Goal: Information Seeking & Learning: Check status

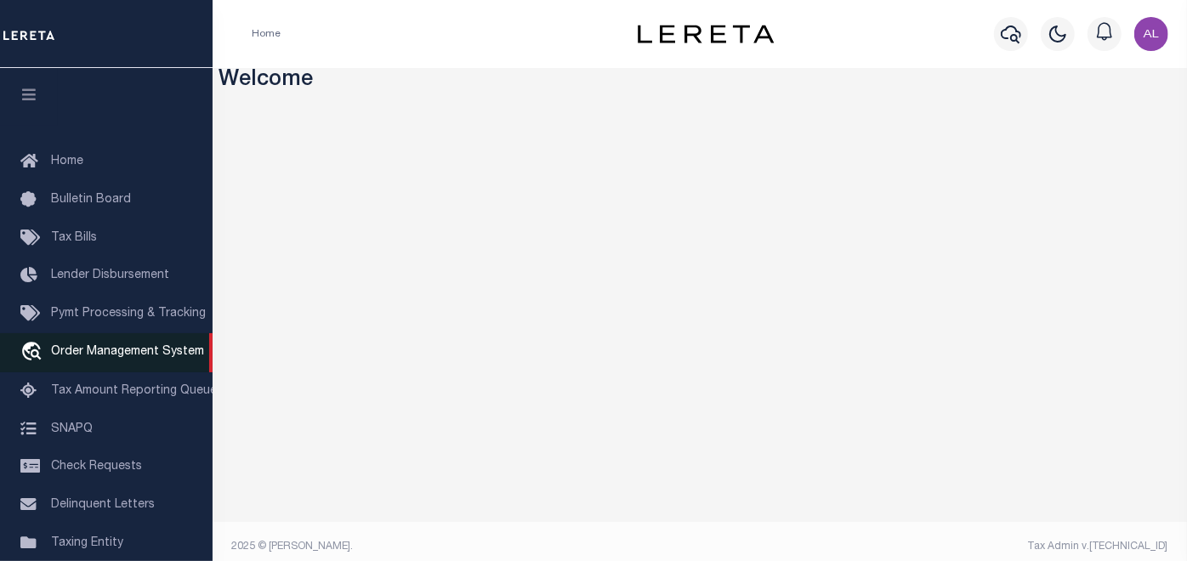
click at [99, 355] on span "Order Management System" at bounding box center [127, 352] width 153 height 12
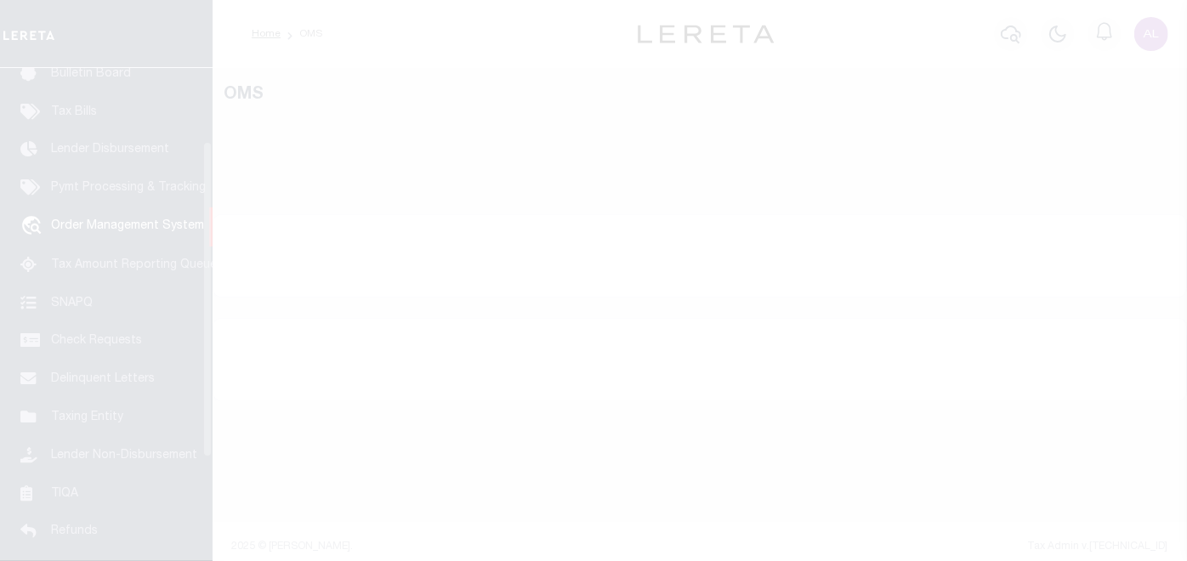
scroll to position [126, 0]
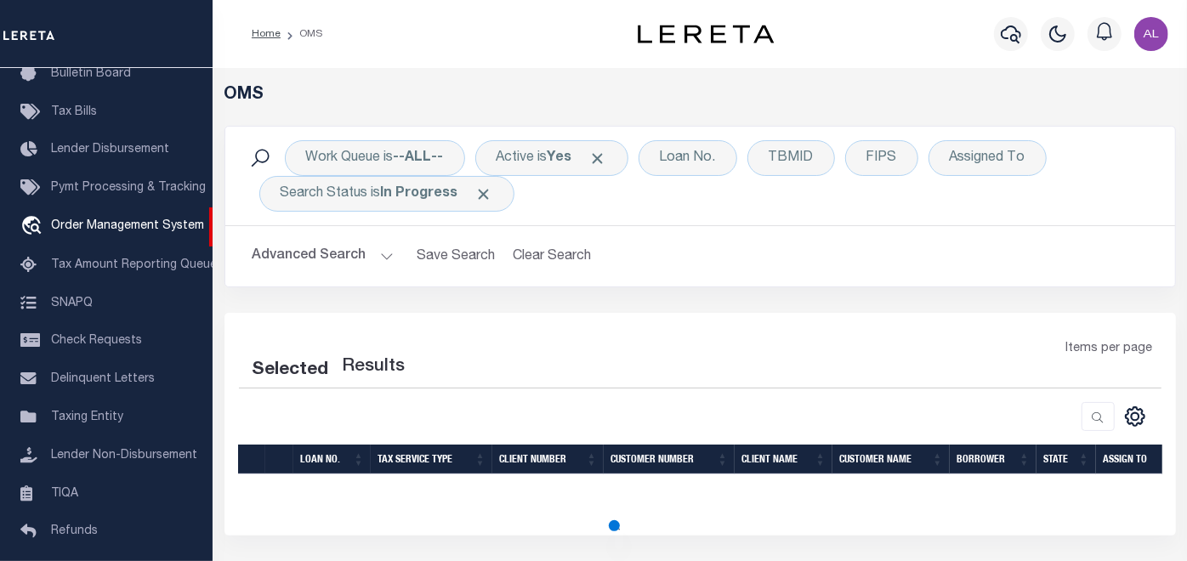
select select "200"
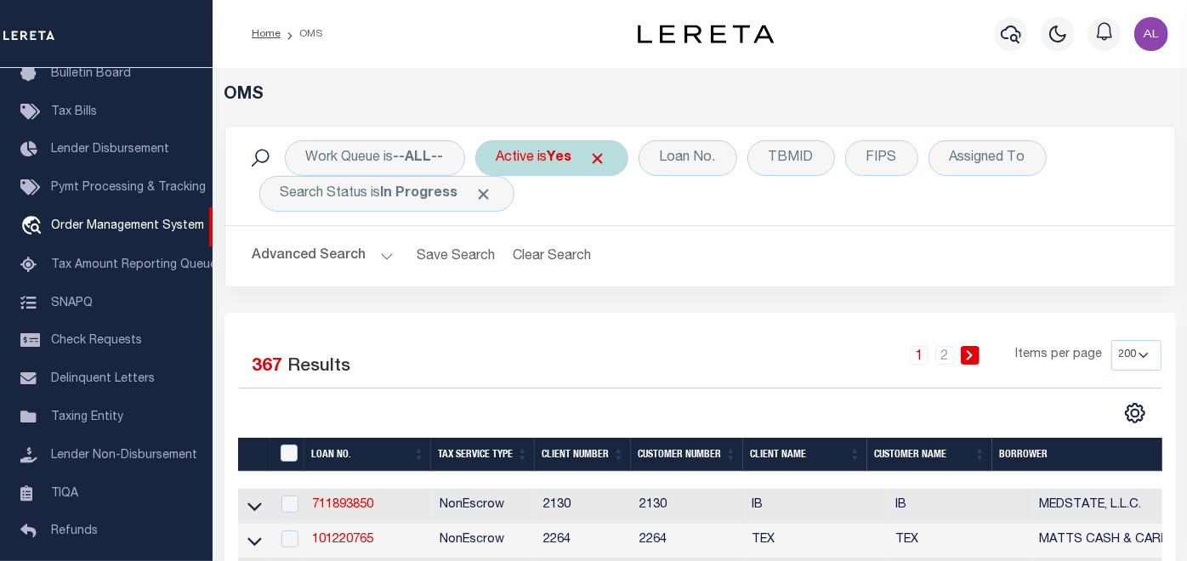
click at [605, 160] on span "Click to Remove" at bounding box center [598, 159] width 18 height 18
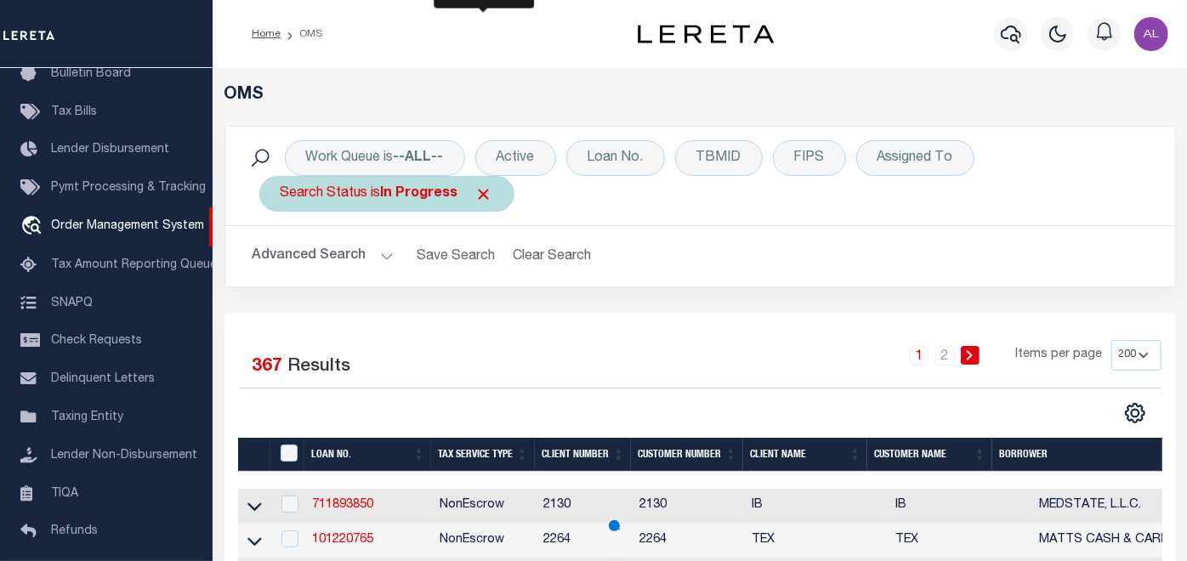
click at [483, 191] on span "Click to Remove" at bounding box center [484, 194] width 18 height 18
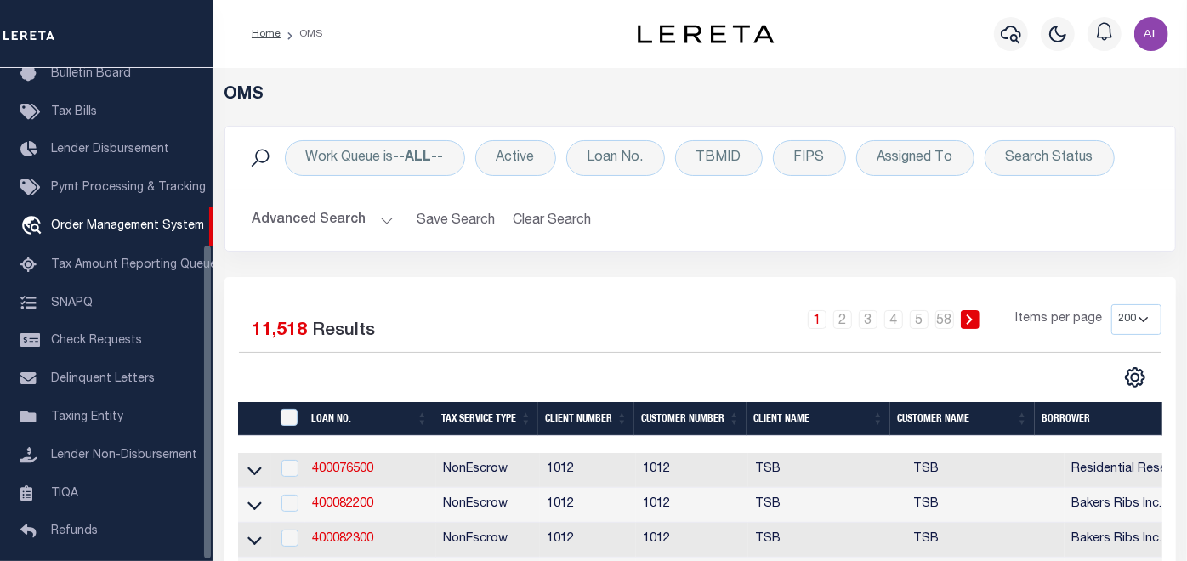
scroll to position [274, 0]
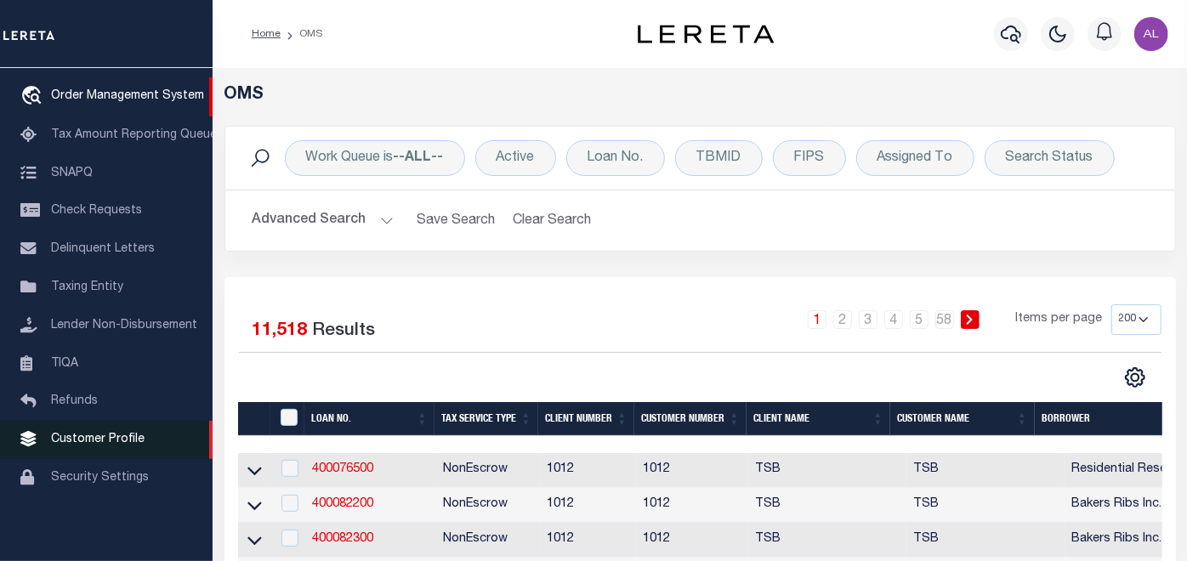
click at [106, 427] on link "Customer Profile" at bounding box center [106, 440] width 213 height 38
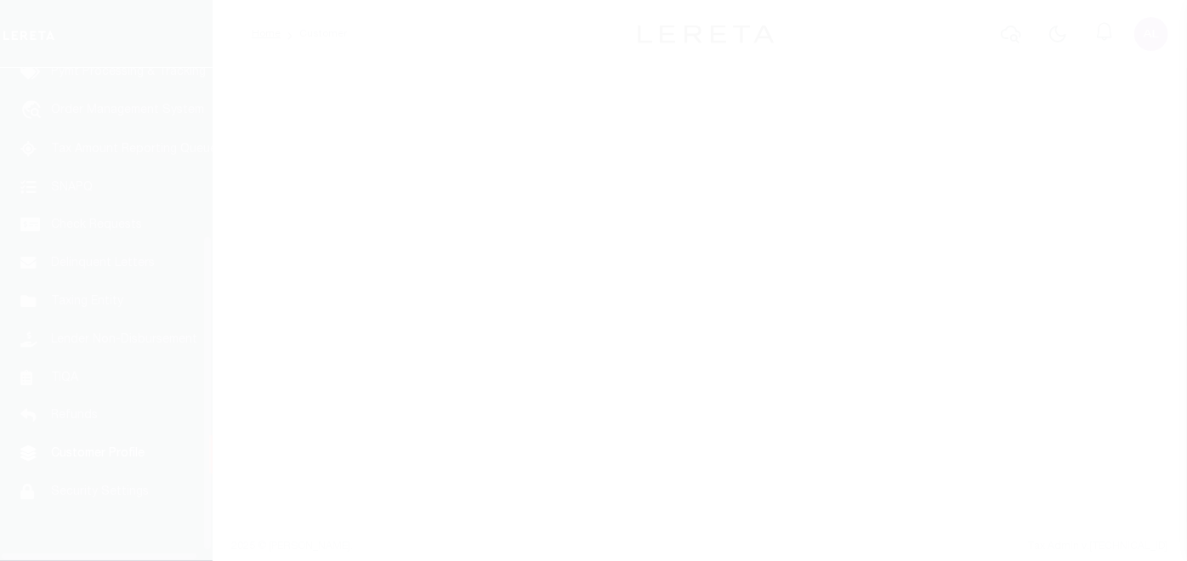
scroll to position [274, 0]
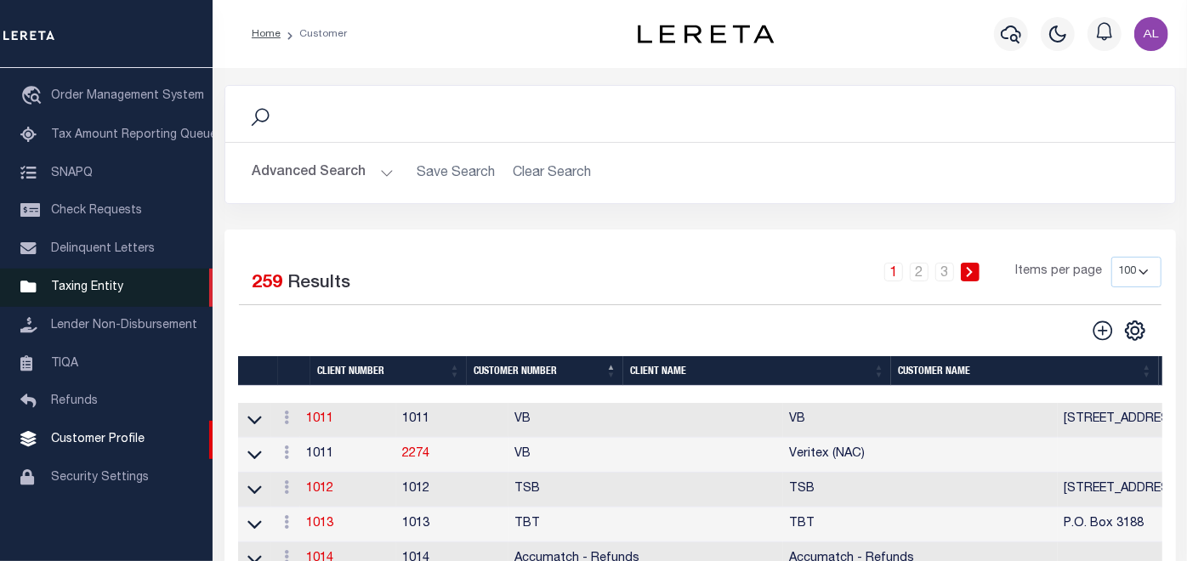
click at [111, 288] on link "Taxing Entity" at bounding box center [106, 288] width 213 height 38
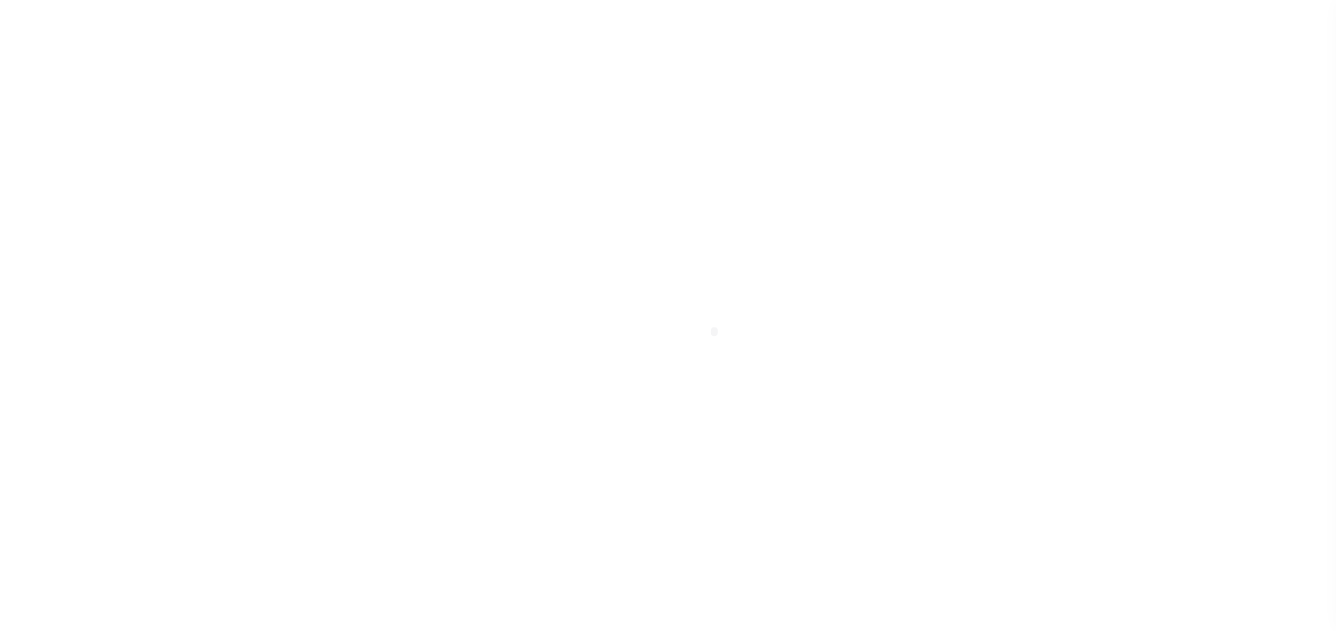
scroll to position [274, 0]
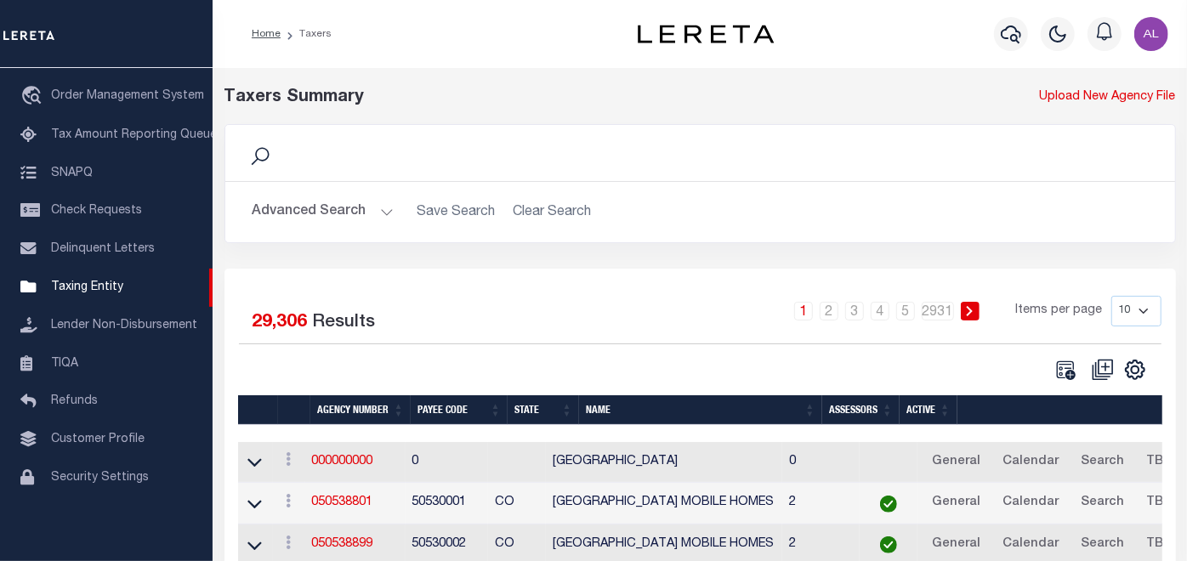
click at [383, 211] on button "Advanced Search" at bounding box center [323, 212] width 141 height 33
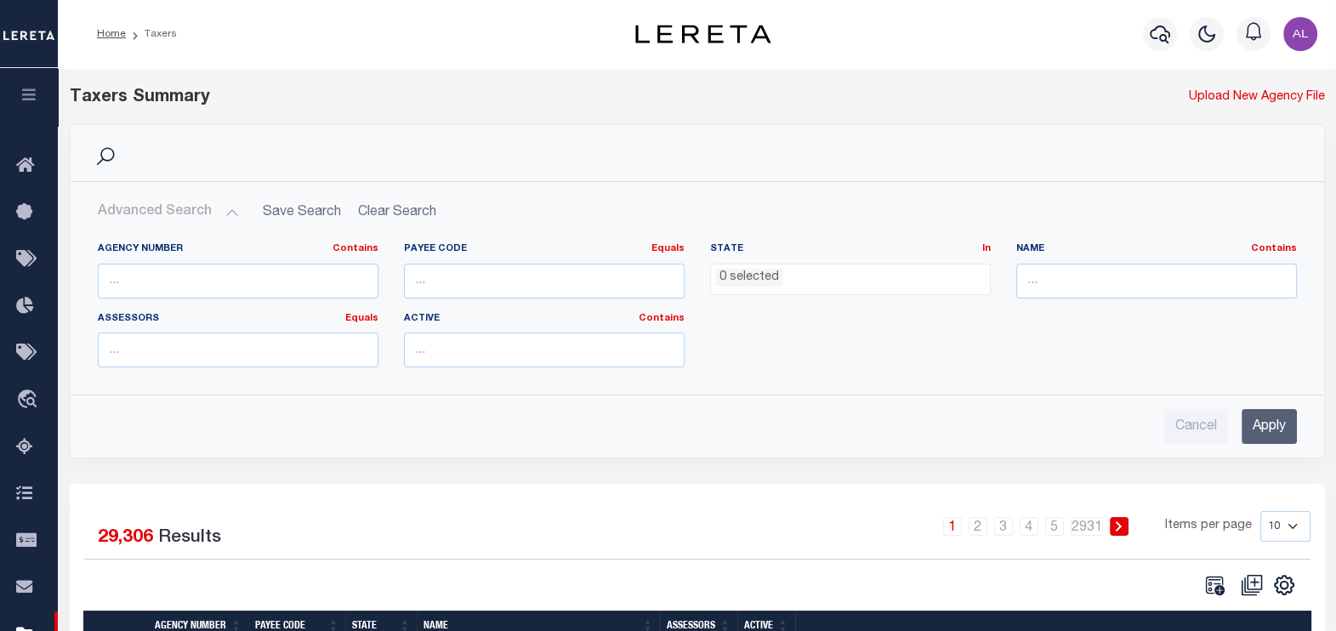
scroll to position [0, 0]
click at [602, 174] on div "Search" at bounding box center [697, 153] width 1253 height 56
click at [323, 273] on input "text" at bounding box center [238, 281] width 281 height 35
paste input "120160000"
type input "120160000"
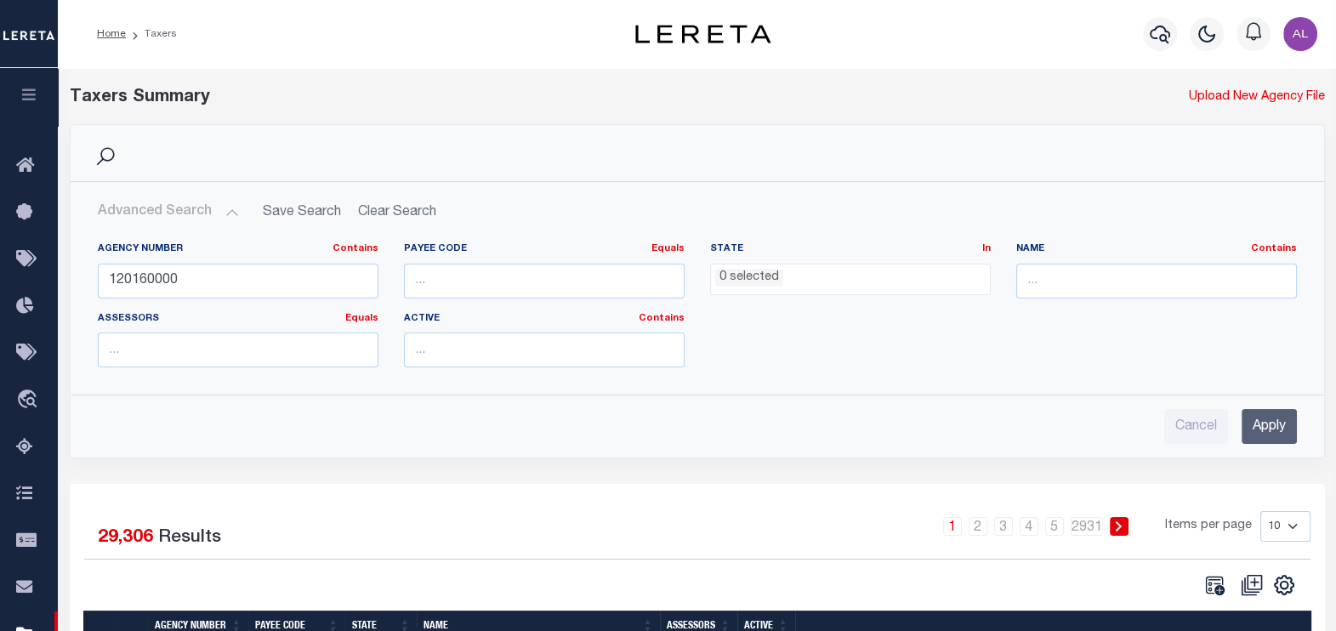
click at [1186, 430] on input "Apply" at bounding box center [1268, 426] width 55 height 35
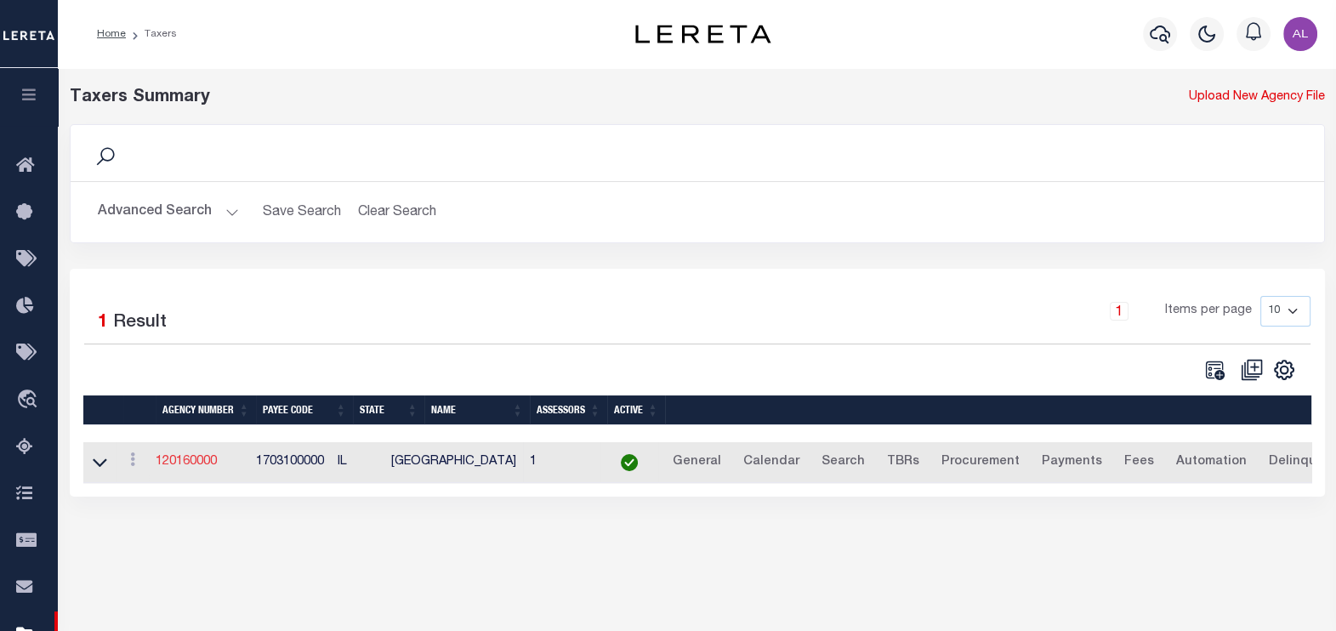
click at [192, 464] on link "120160000" at bounding box center [186, 462] width 61 height 12
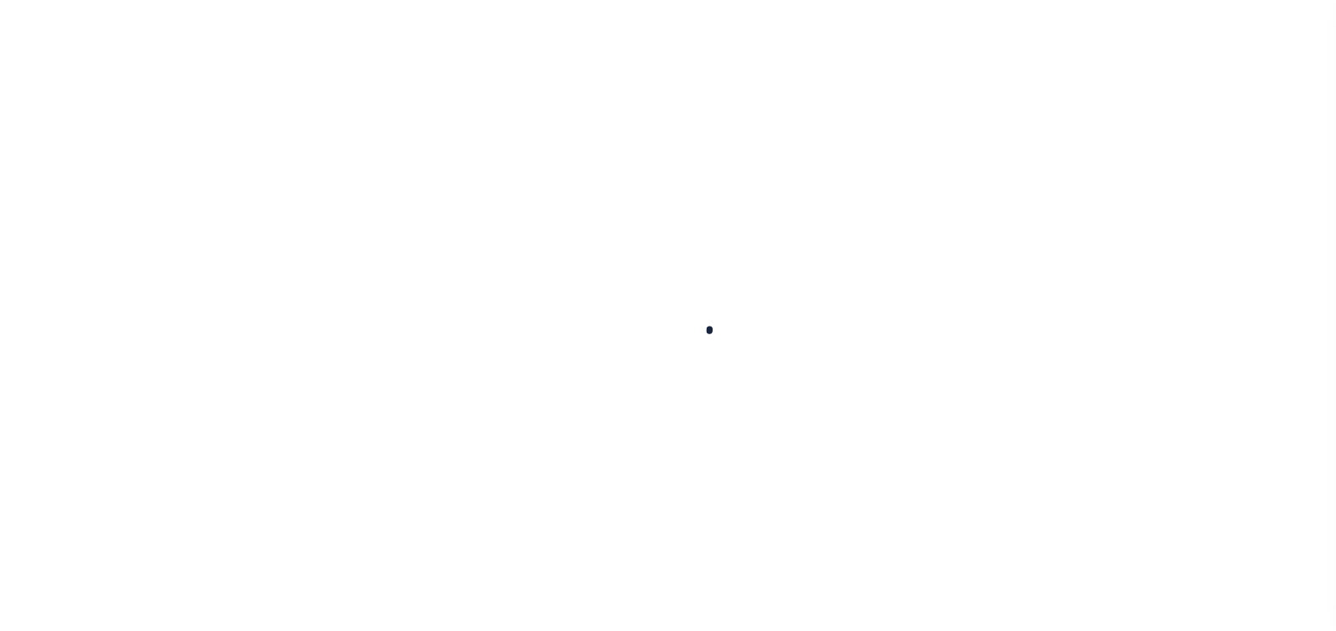
select select
checkbox input "false"
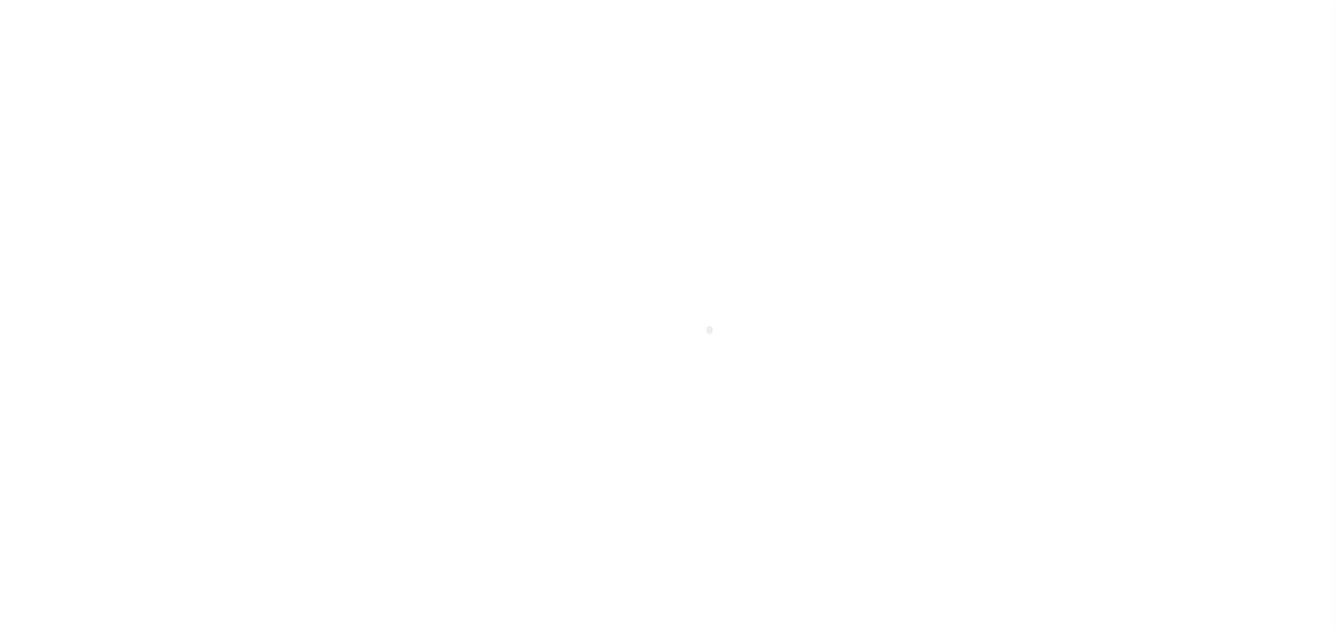
checkbox input "false"
type input "1703100000"
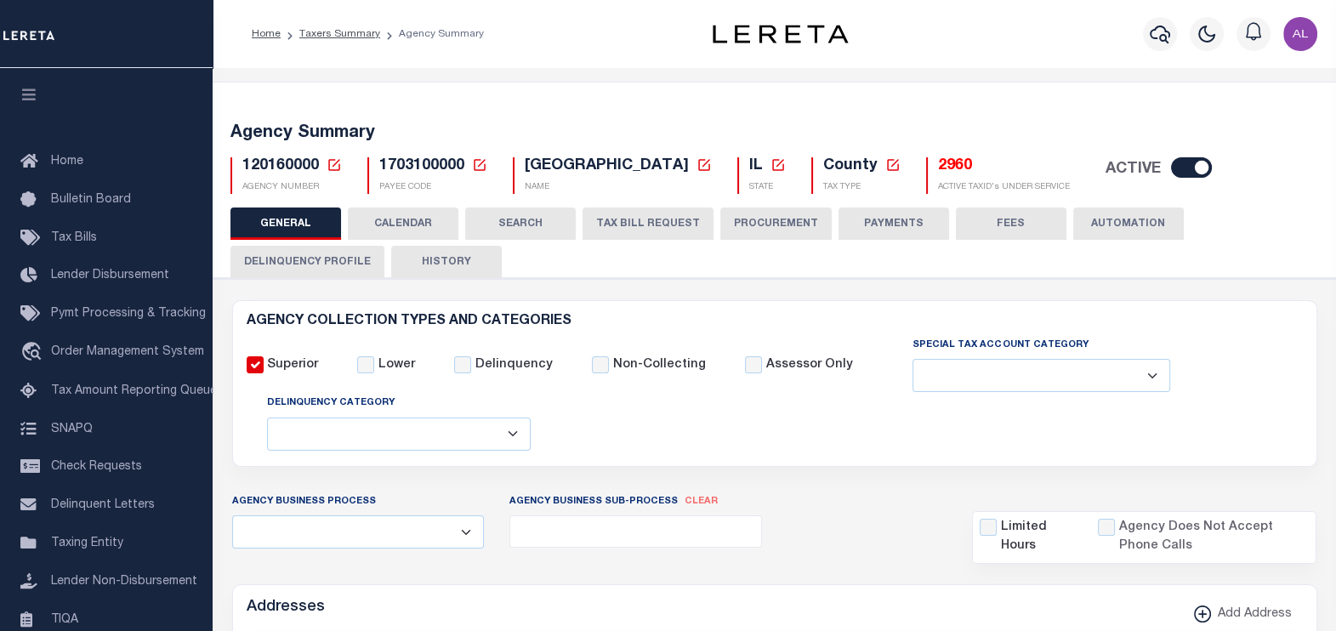
click at [417, 220] on button "CALENDAR" at bounding box center [403, 223] width 111 height 32
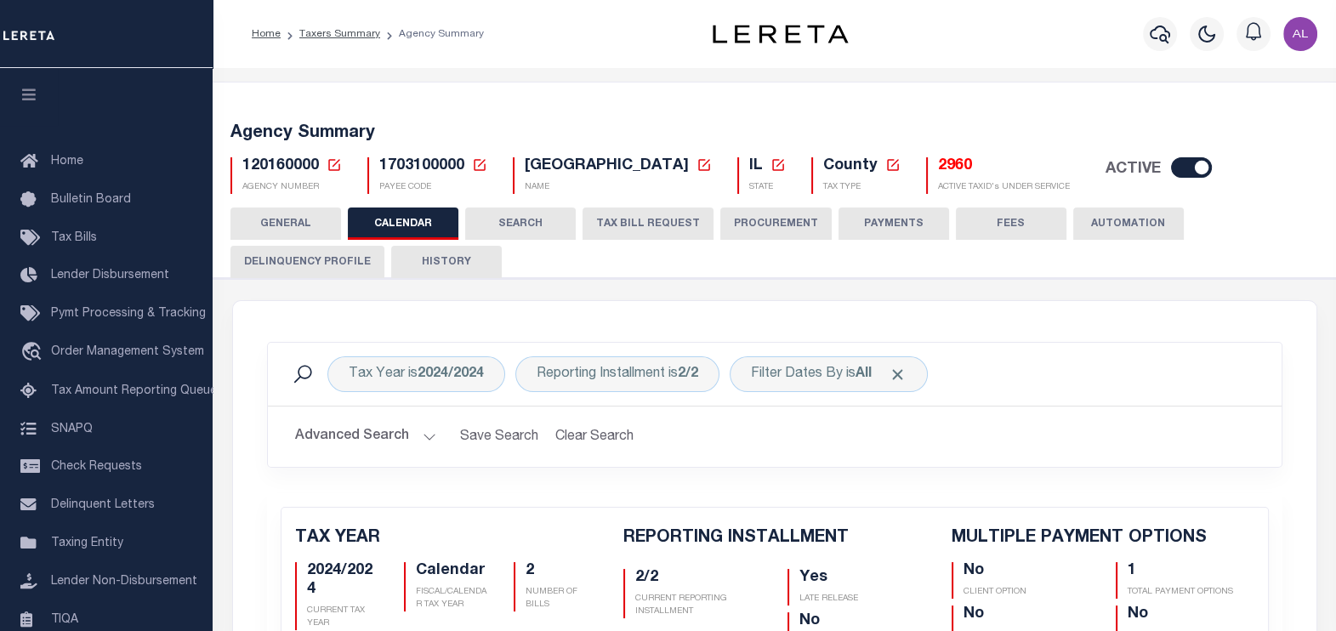
checkbox input "false"
type input "1"
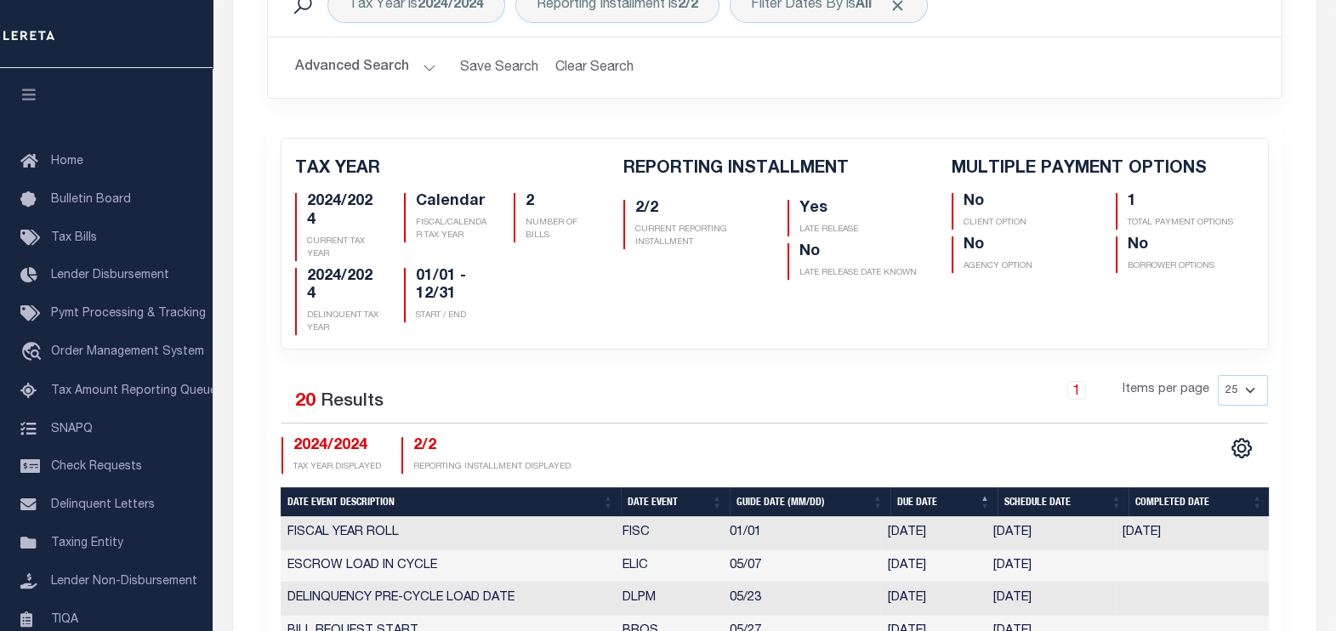
scroll to position [361, 0]
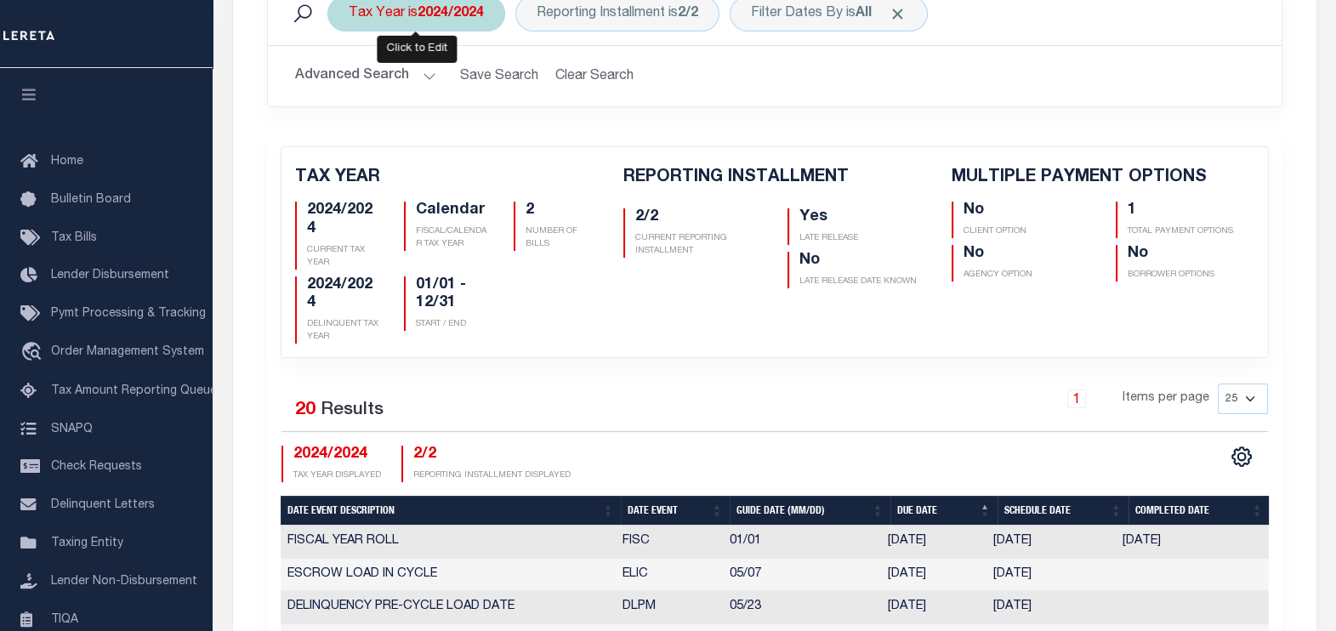
click at [468, 17] on b "2024/2024" at bounding box center [450, 14] width 66 height 14
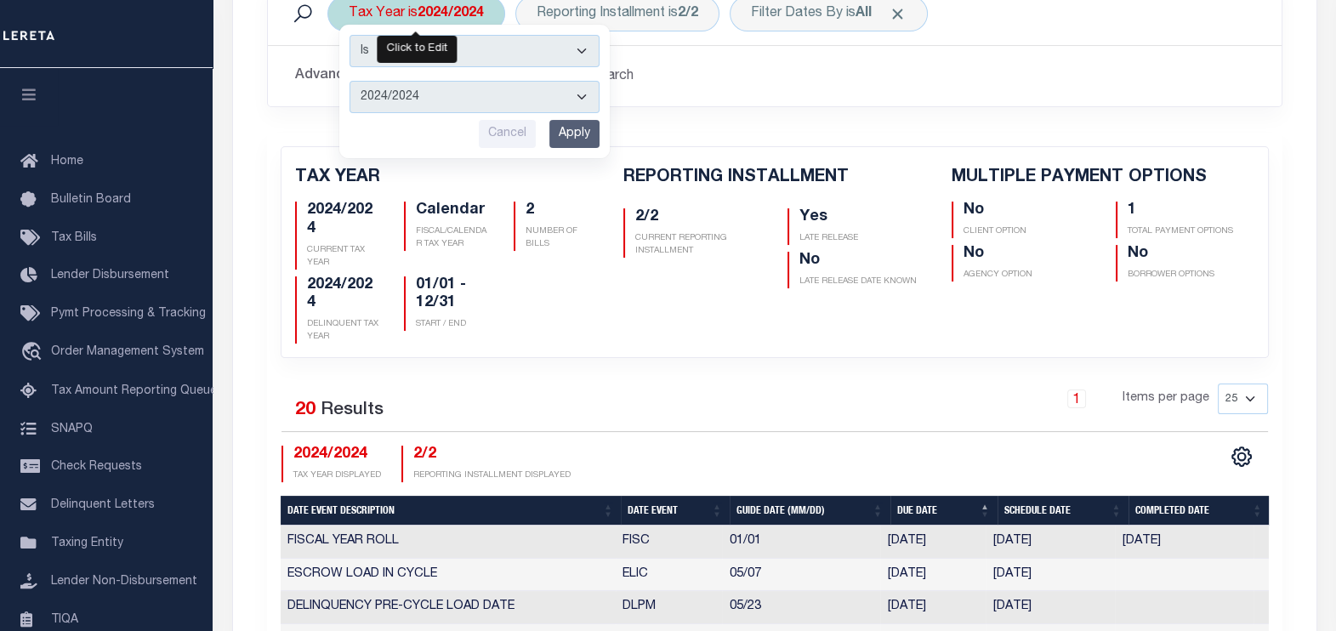
click at [445, 98] on select "2025/2025 2024/2024 2023/2023 2022/2022 2021/2021 2020/2020 2019/2019 2018/2018…" at bounding box center [474, 97] width 250 height 32
select select "2023/2023"
click at [349, 81] on select "2025/2025 2024/2024 2023/2023 2022/2022 2021/2021 2020/2020 2019/2019 2018/2018…" at bounding box center [474, 97] width 250 height 32
click at [576, 139] on input "Apply" at bounding box center [574, 134] width 50 height 28
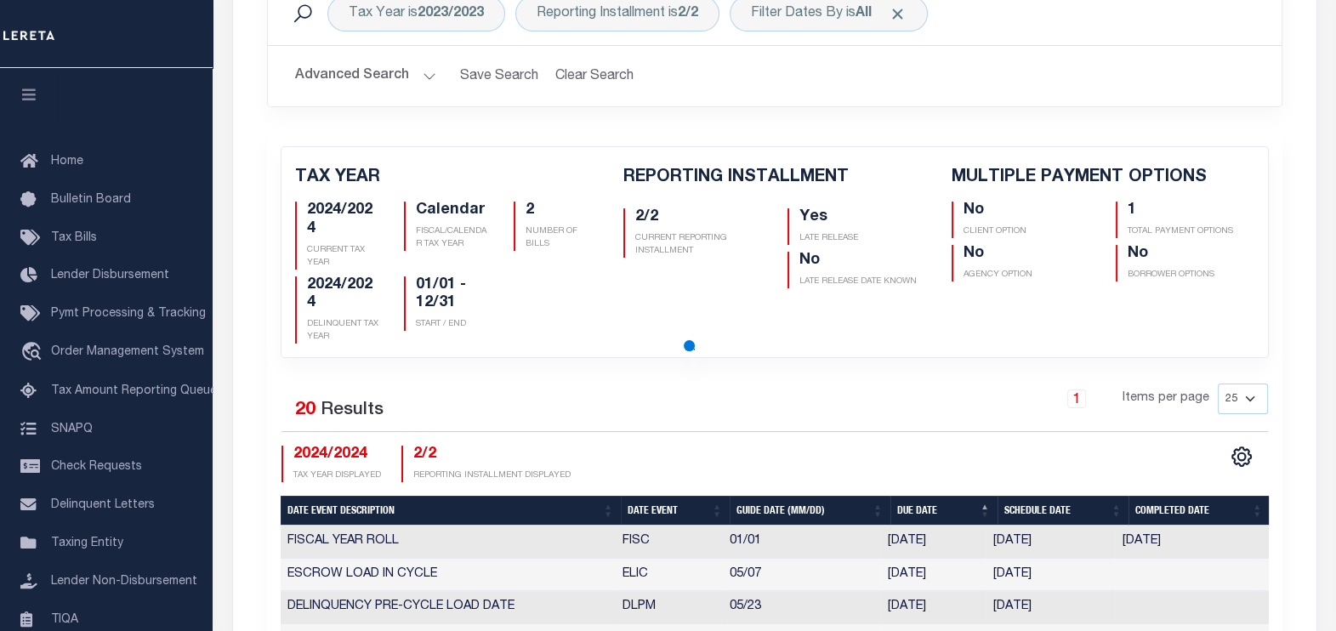
checkbox input "false"
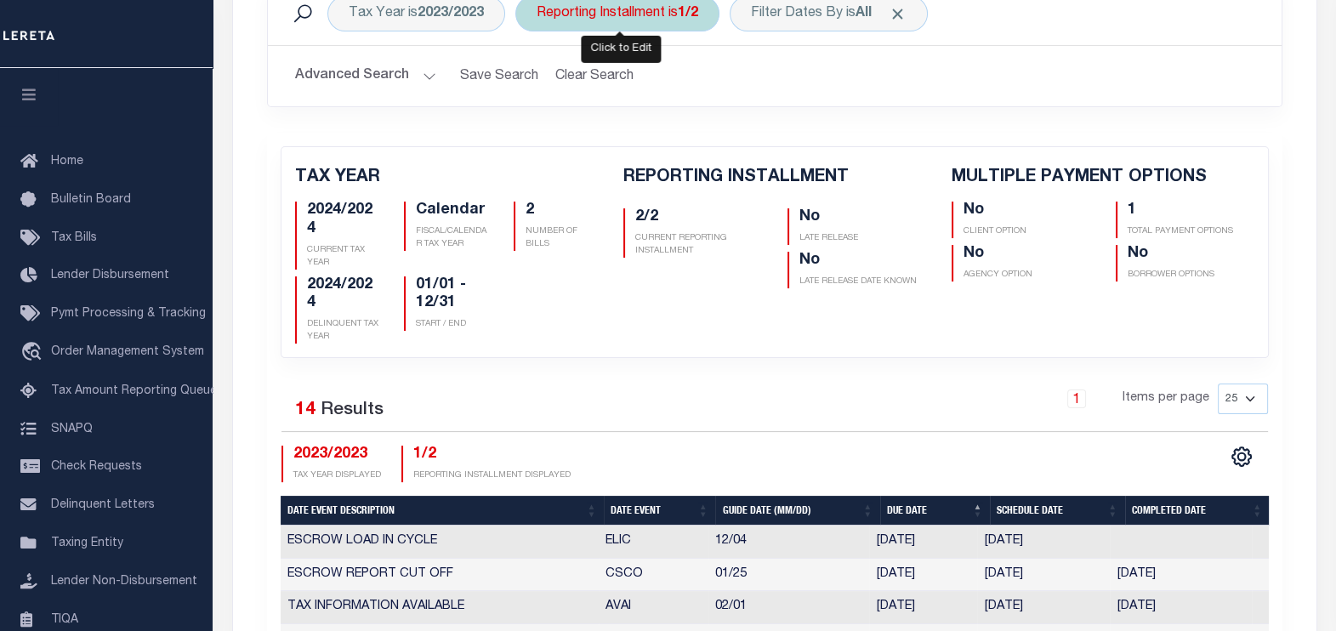
click at [688, 14] on b "1/2" at bounding box center [688, 14] width 20 height 14
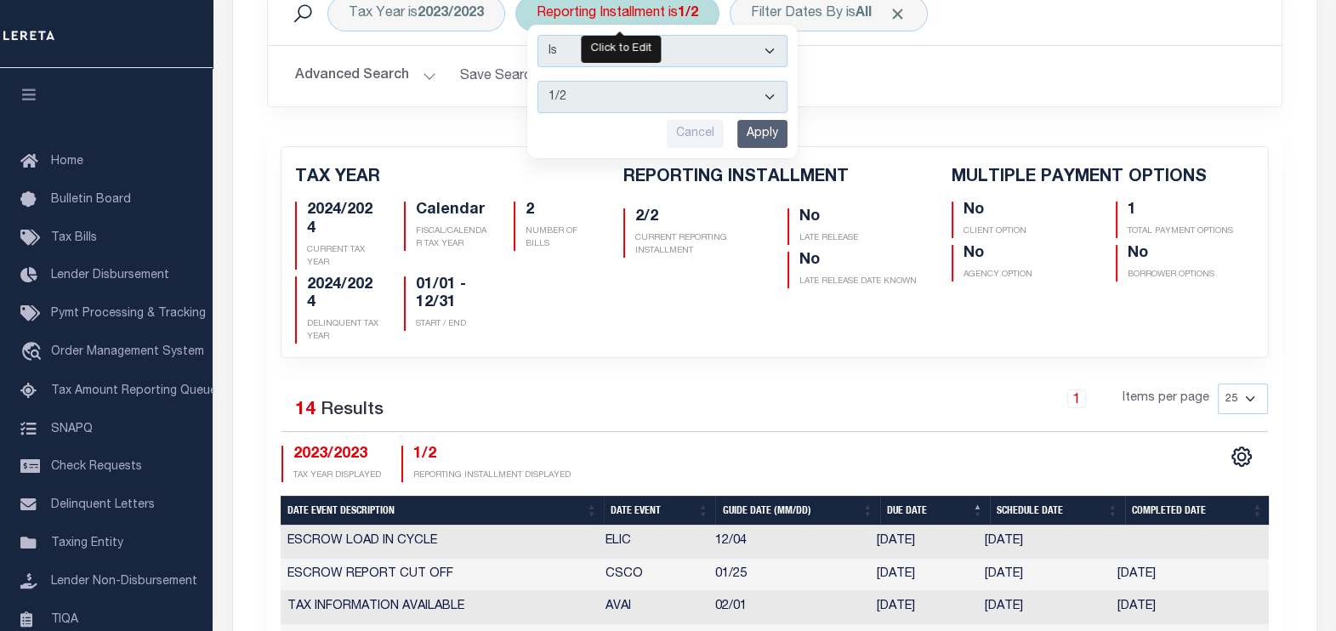
click at [656, 105] on select "1/2 2/2" at bounding box center [662, 97] width 250 height 32
select select "2/2"
click at [537, 81] on select "1/2 2/2" at bounding box center [662, 97] width 250 height 32
click at [764, 139] on input "Apply" at bounding box center [762, 134] width 50 height 28
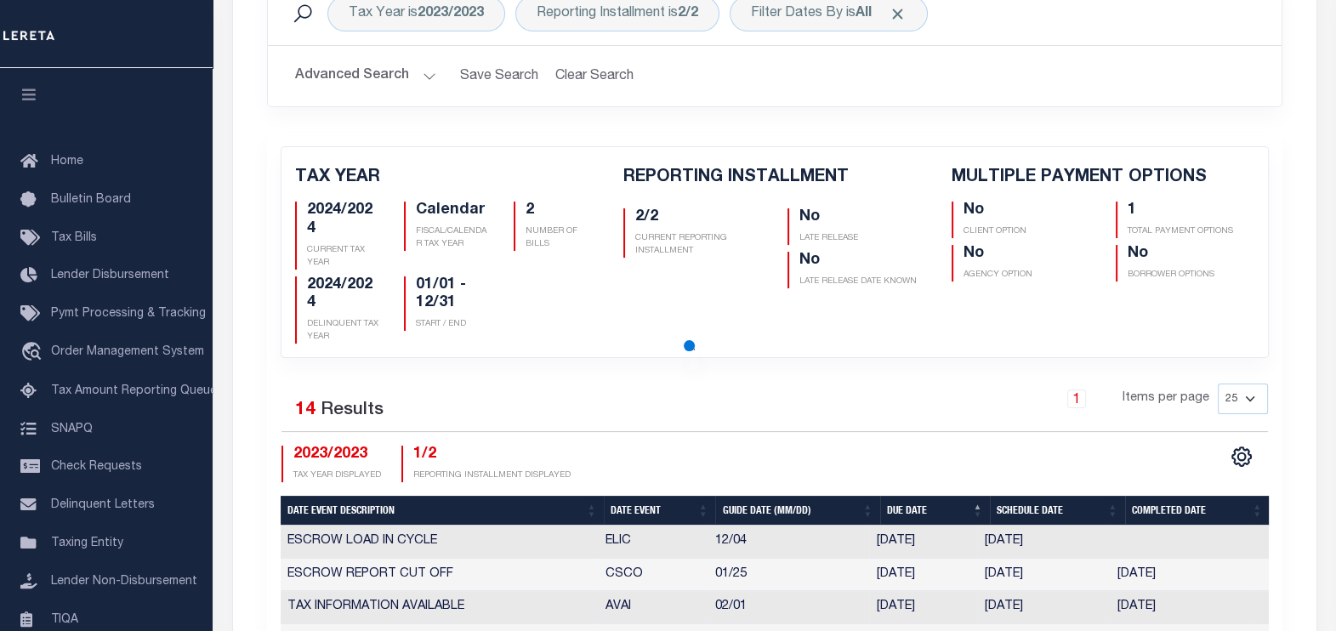
checkbox input "false"
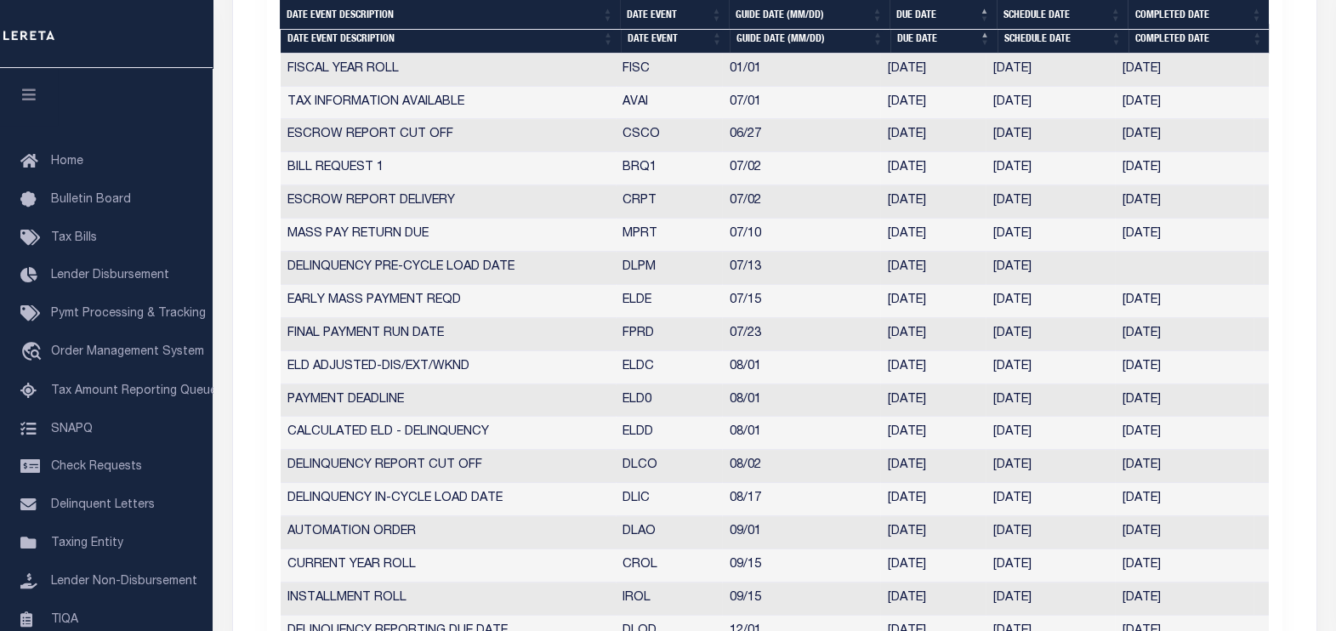
scroll to position [1154, 0]
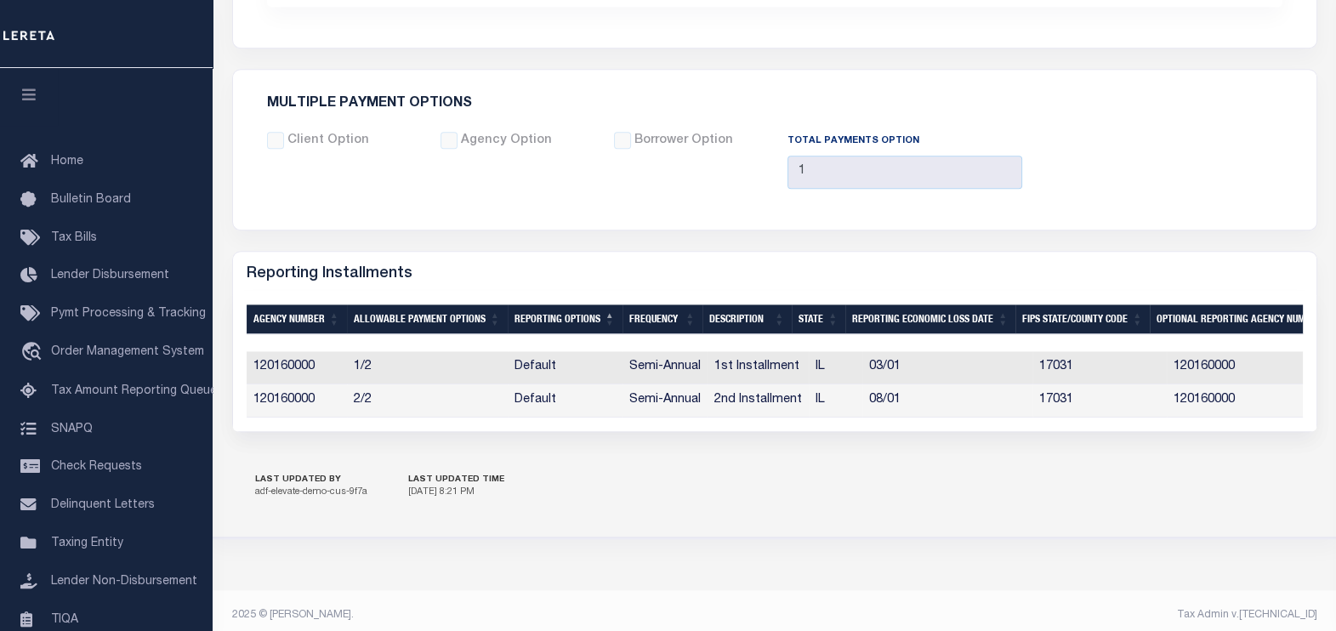
scroll to position [1568, 0]
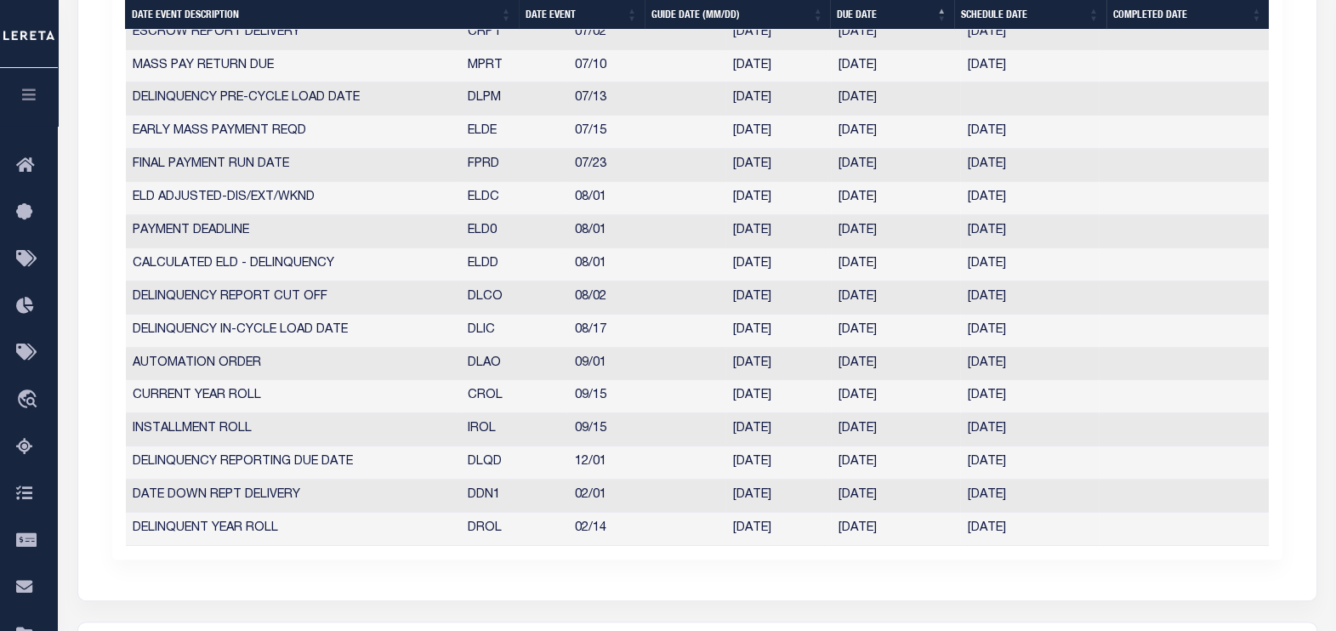
scroll to position [992, 0]
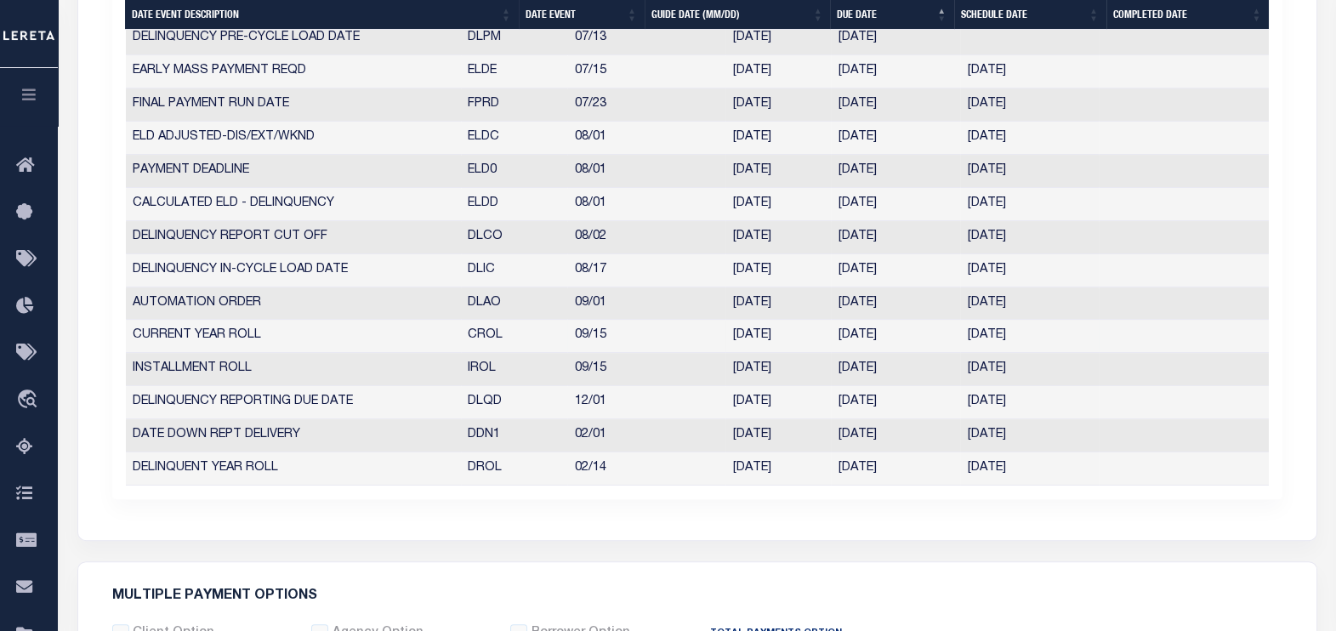
drag, startPoint x: 457, startPoint y: 332, endPoint x: 1073, endPoint y: 319, distance: 615.7
click at [1073, 320] on tr "CURRENT YEAR ROLL CROL 09/15 [DATE] [DATE] [DATE] 4429614" at bounding box center [697, 336] width 1143 height 33
